Goal: Task Accomplishment & Management: Use online tool/utility

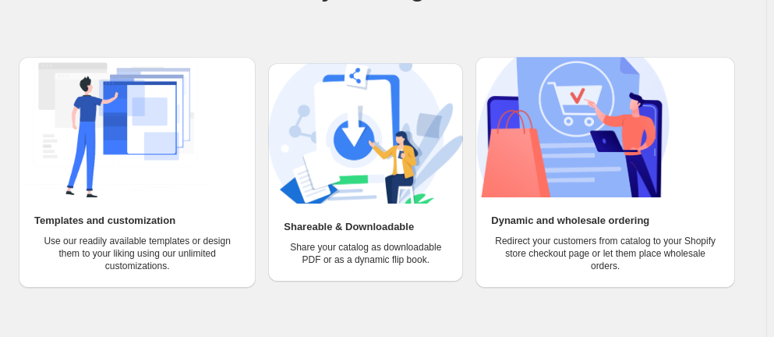
scroll to position [158, 0]
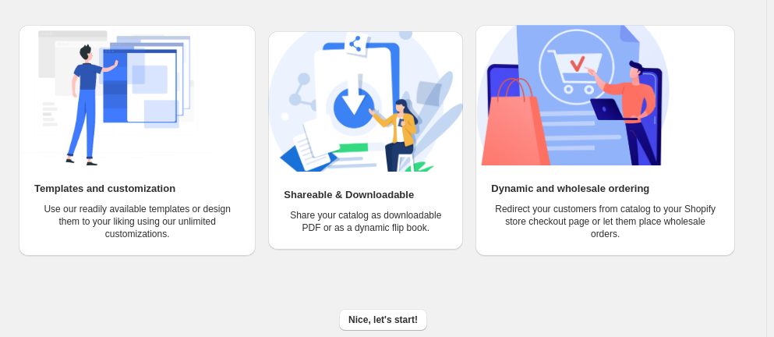
scroll to position [228, 0]
click at [735, 200] on div "Dynamic and wholesale ordering Redirect your customers from catalog to your Sho…" at bounding box center [606, 210] width 260 height 90
click at [369, 319] on span "Nice, let's start!" at bounding box center [383, 319] width 69 height 12
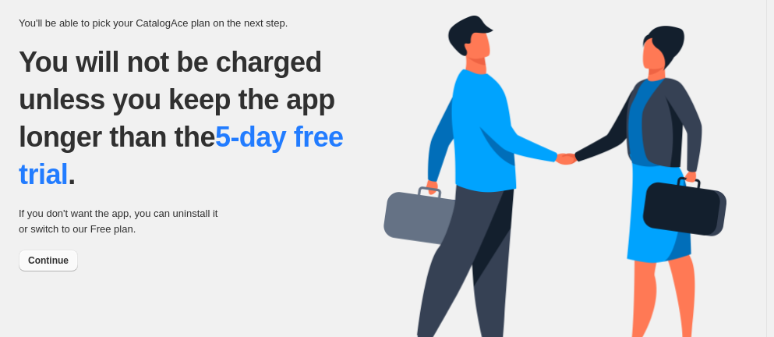
click at [34, 256] on span "Continue" at bounding box center [48, 260] width 41 height 12
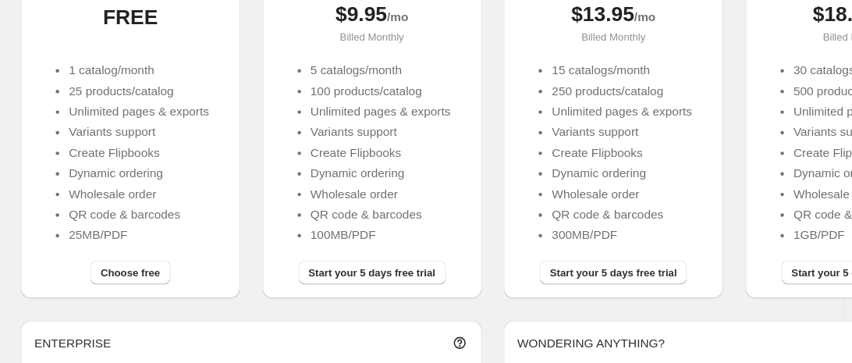
scroll to position [242, 0]
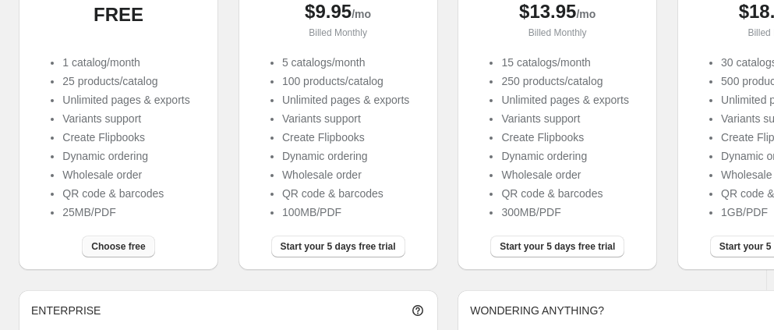
click at [126, 240] on button "Choose free" at bounding box center [118, 246] width 73 height 22
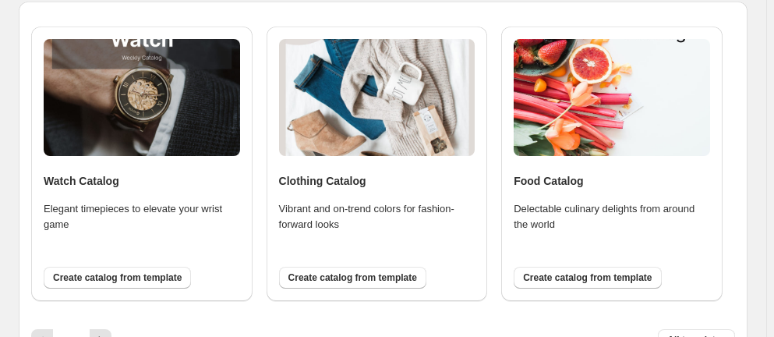
scroll to position [166, 0]
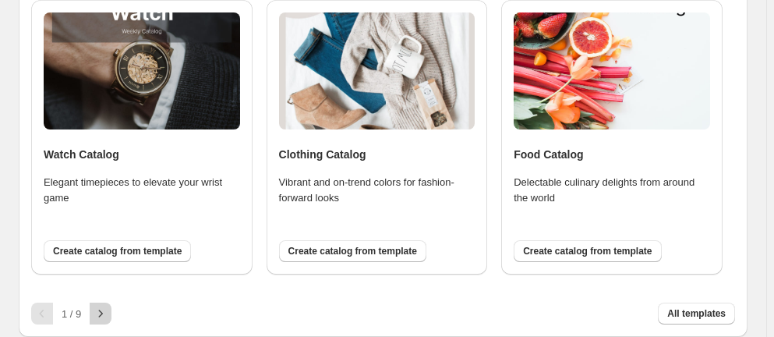
click at [101, 307] on icon "button" at bounding box center [101, 314] width 16 height 16
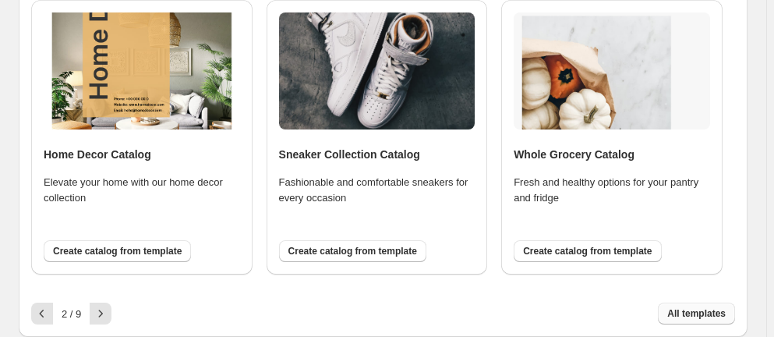
click at [699, 323] on button "All templates" at bounding box center [696, 314] width 77 height 22
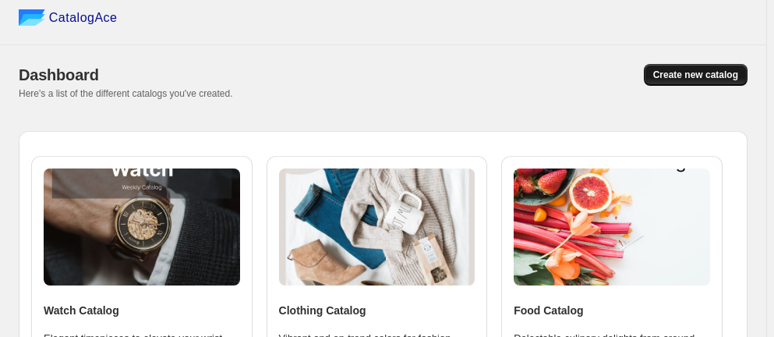
scroll to position [31, 0]
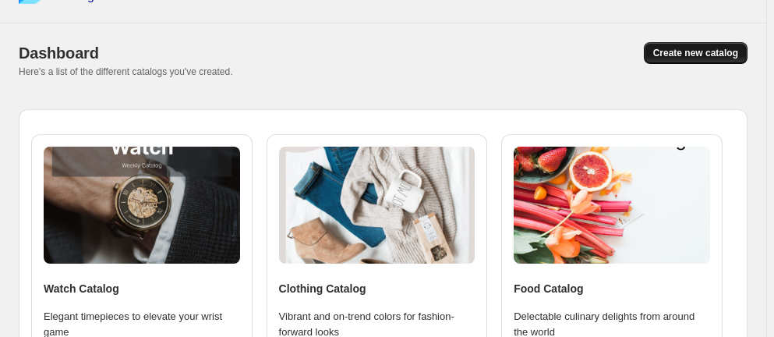
click at [735, 48] on span "Create new catalog" at bounding box center [695, 53] width 85 height 12
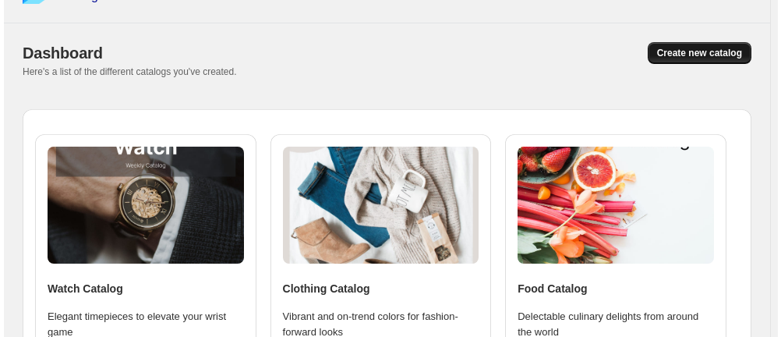
scroll to position [0, 0]
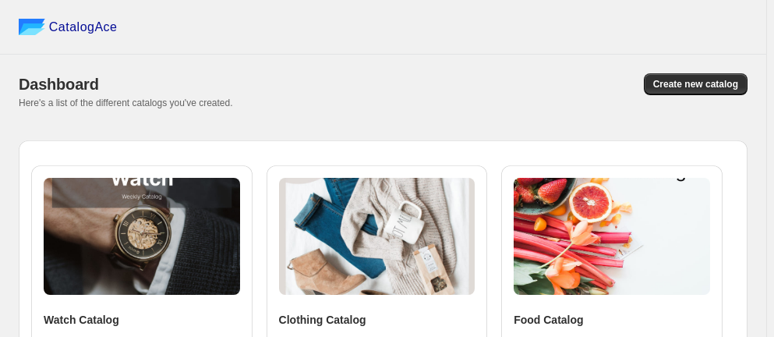
scroll to position [166, 0]
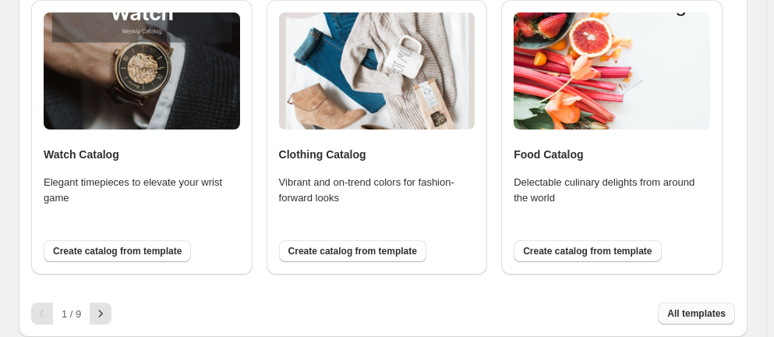
click at [703, 309] on span "All templates" at bounding box center [697, 313] width 58 height 12
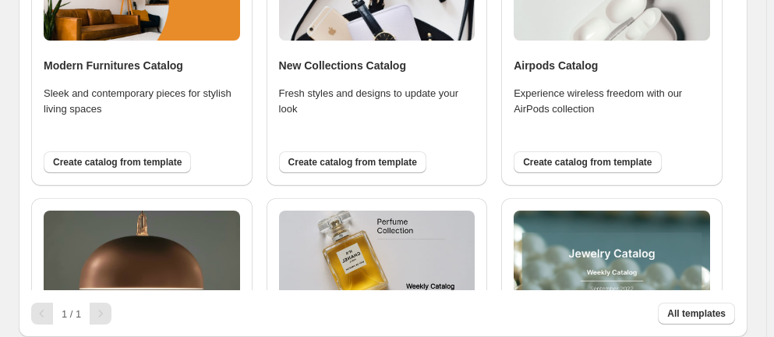
scroll to position [1091, 0]
